Goal: Navigation & Orientation: Find specific page/section

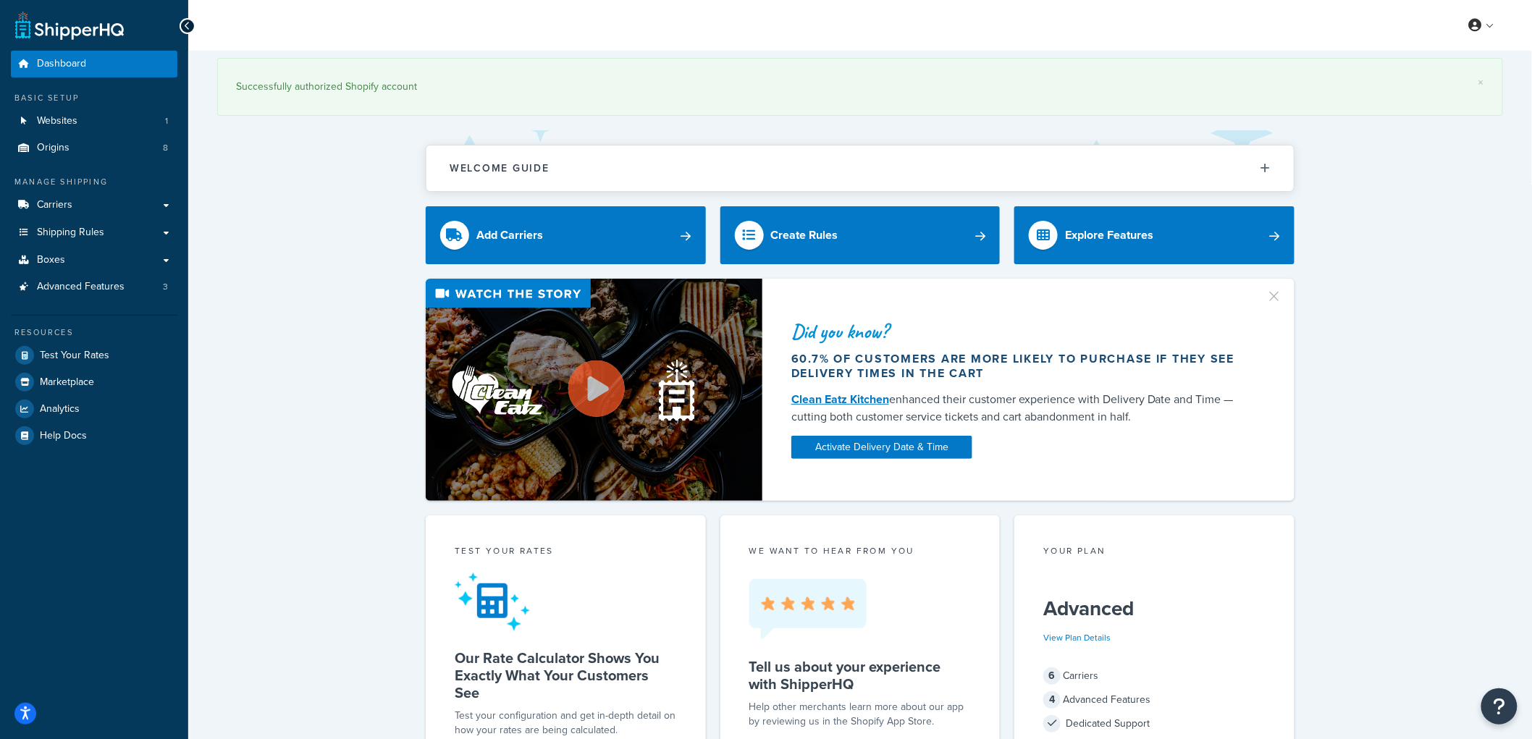
click at [1485, 85] on div "× Successfully authorized Shopify account" at bounding box center [860, 87] width 1286 height 58
click at [1480, 84] on link "×" at bounding box center [1481, 83] width 6 height 12
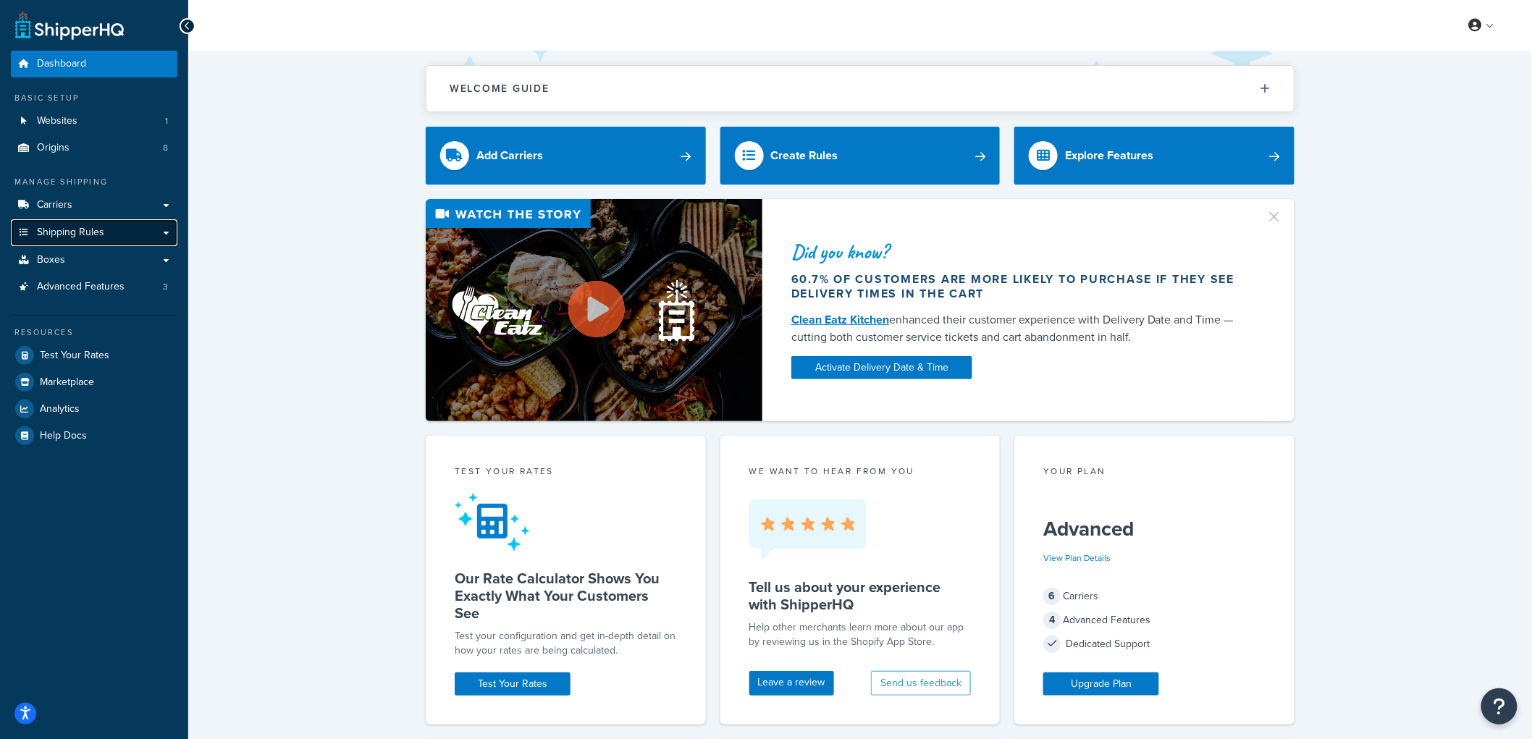
click at [62, 236] on span "Shipping Rules" at bounding box center [70, 233] width 67 height 12
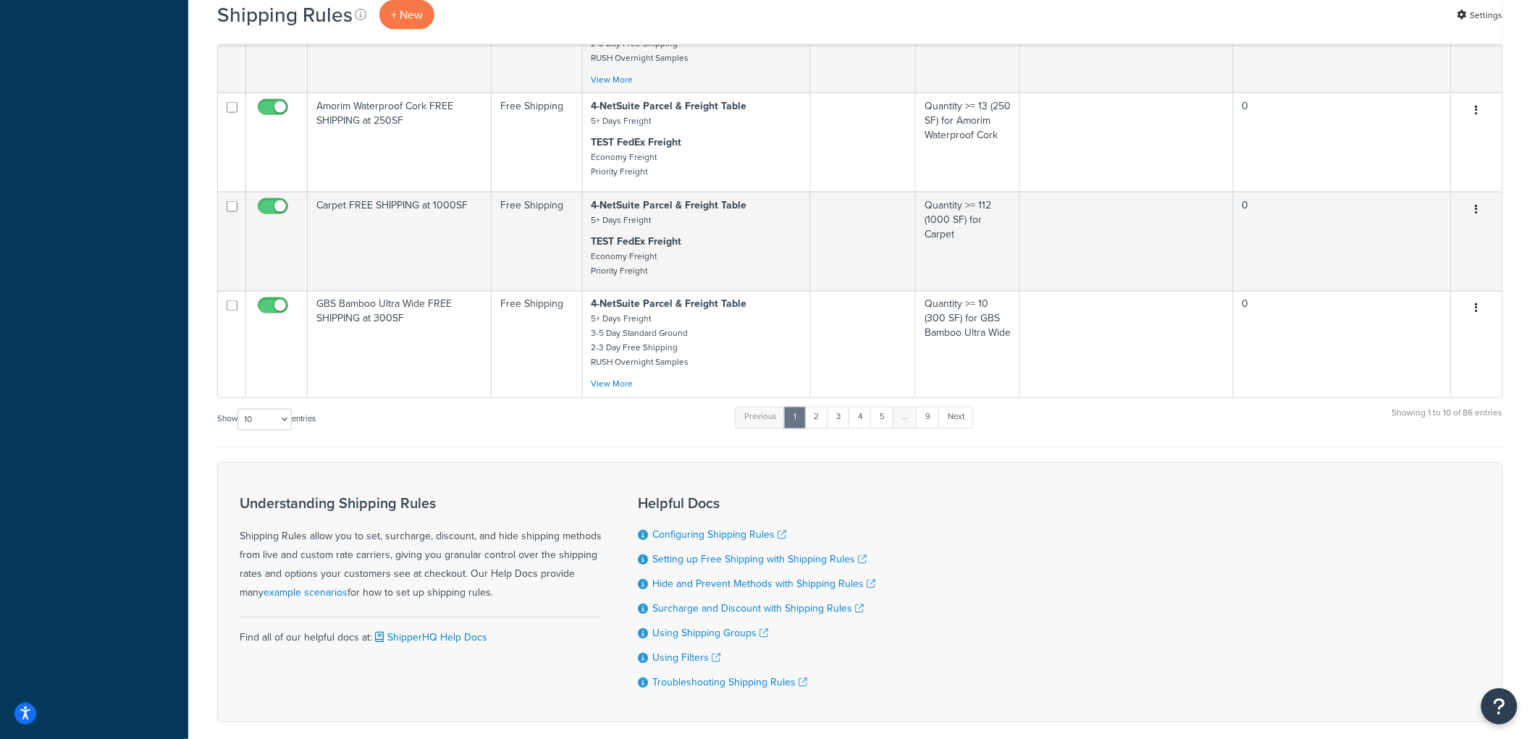
scroll to position [936, 0]
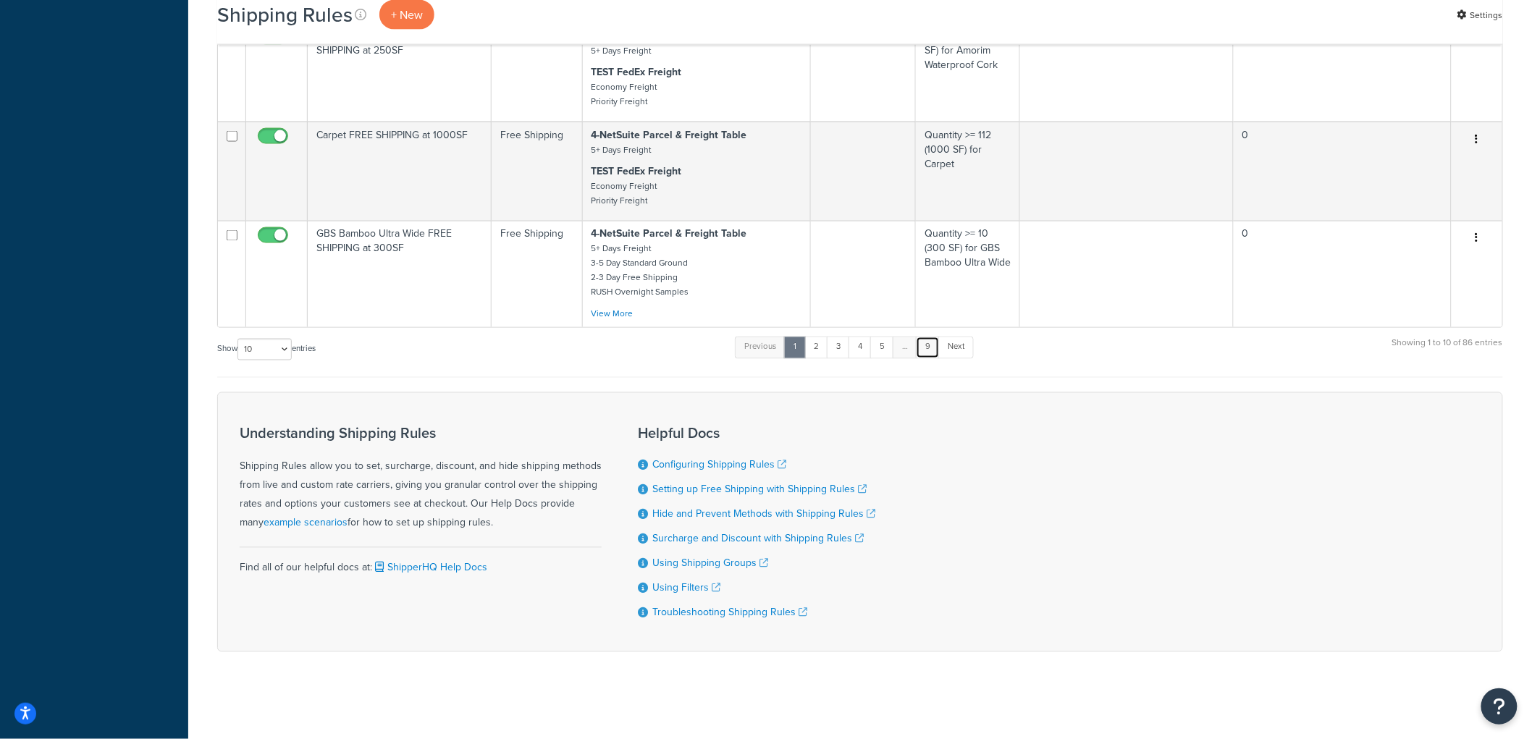
click at [930, 343] on link "9" at bounding box center [928, 348] width 24 height 22
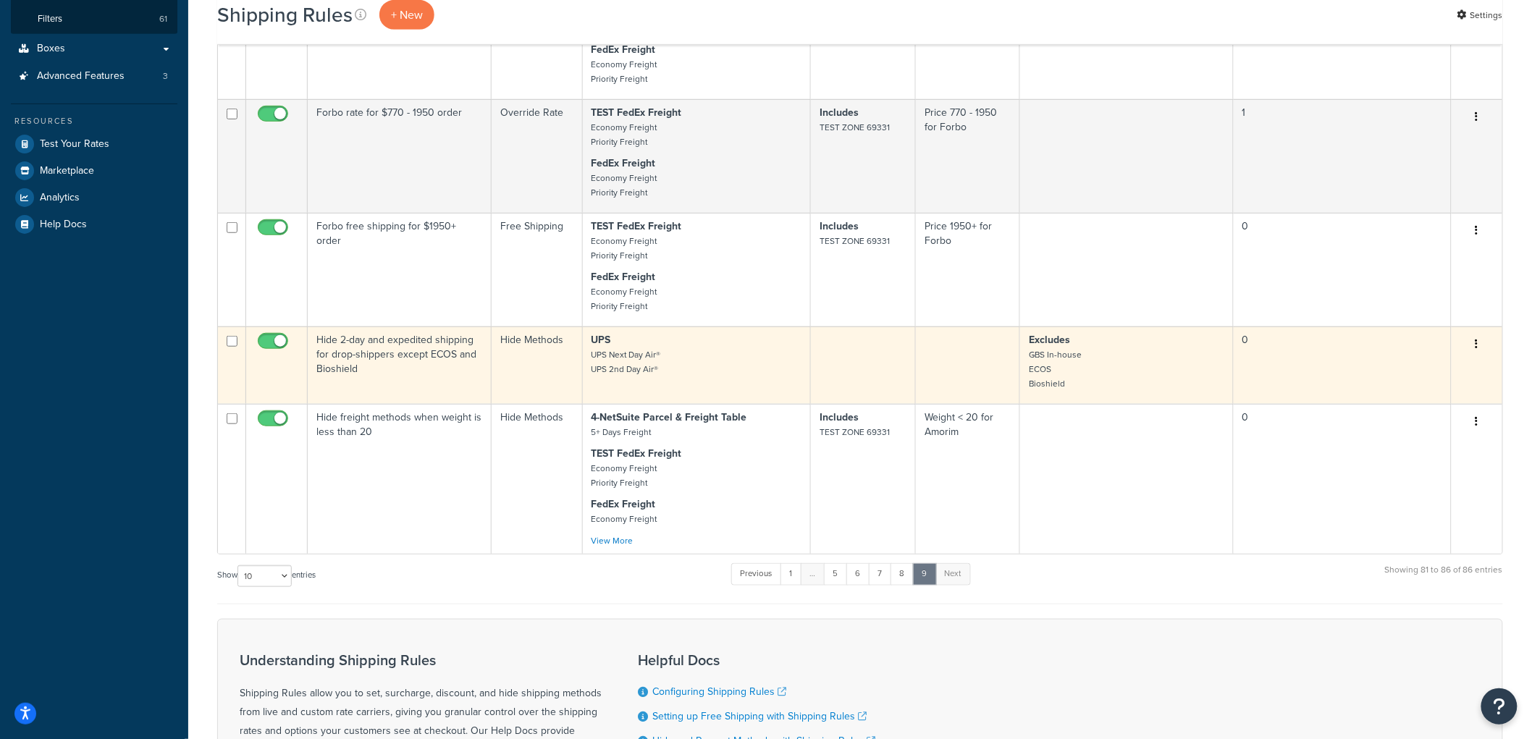
scroll to position [243, 0]
